Goal: Transaction & Acquisition: Purchase product/service

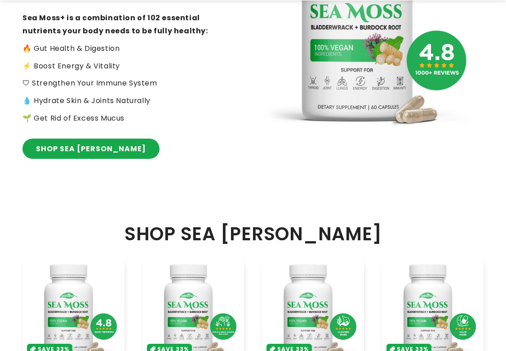
scroll to position [450, 0]
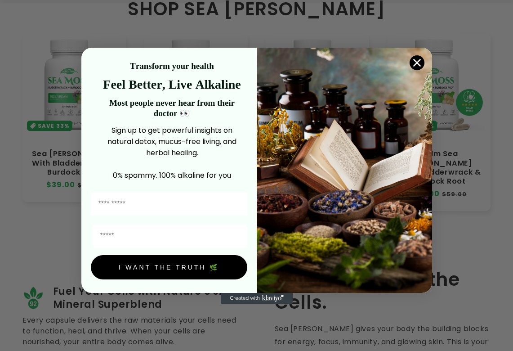
click at [107, 56] on img "POPUP Form" at bounding box center [344, 170] width 175 height 245
click at [107, 68] on icon "Close dialog" at bounding box center [417, 63] width 16 height 16
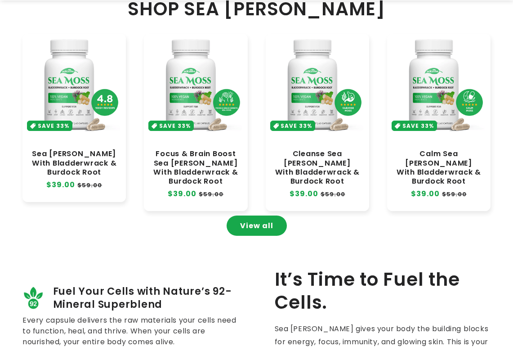
click at [107, 80] on icon "Close dialog" at bounding box center [417, 90] width 16 height 16
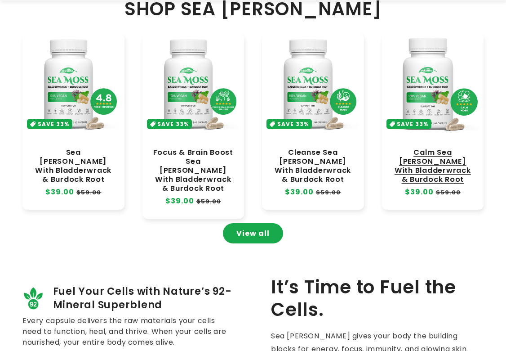
click at [107, 80] on link "Calm Sea Moss With Bladderwrack & Burdock Root" at bounding box center [433, 166] width 84 height 36
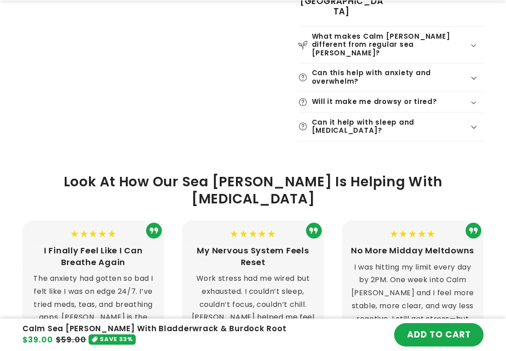
scroll to position [282, 0]
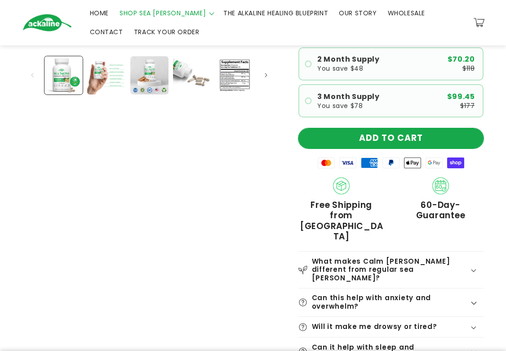
click at [403, 128] on button "ADD TO CART" at bounding box center [391, 138] width 185 height 20
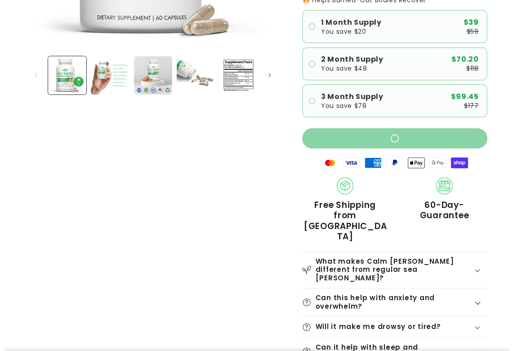
scroll to position [0, 0]
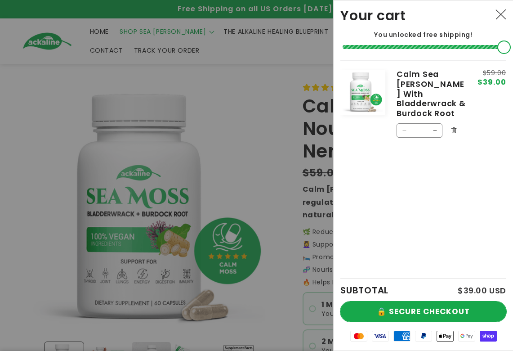
click at [428, 309] on button "🔒 SECURE CHECKOUT" at bounding box center [423, 311] width 166 height 20
drag, startPoint x: 428, startPoint y: 309, endPoint x: 479, endPoint y: 242, distance: 84.3
click at [431, 307] on button "🔒 SECURE CHECKOUT" at bounding box center [423, 311] width 166 height 20
